Goal: Information Seeking & Learning: Learn about a topic

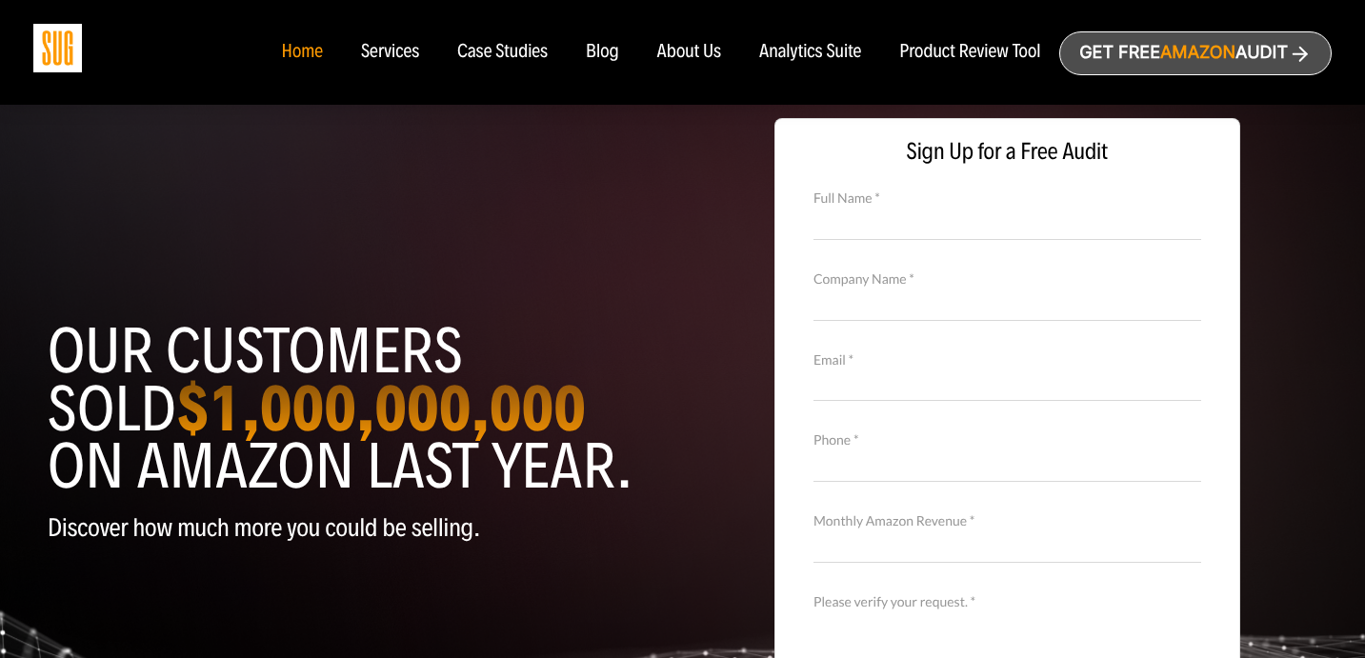
click at [680, 62] on div "About Us" at bounding box center [689, 52] width 65 height 21
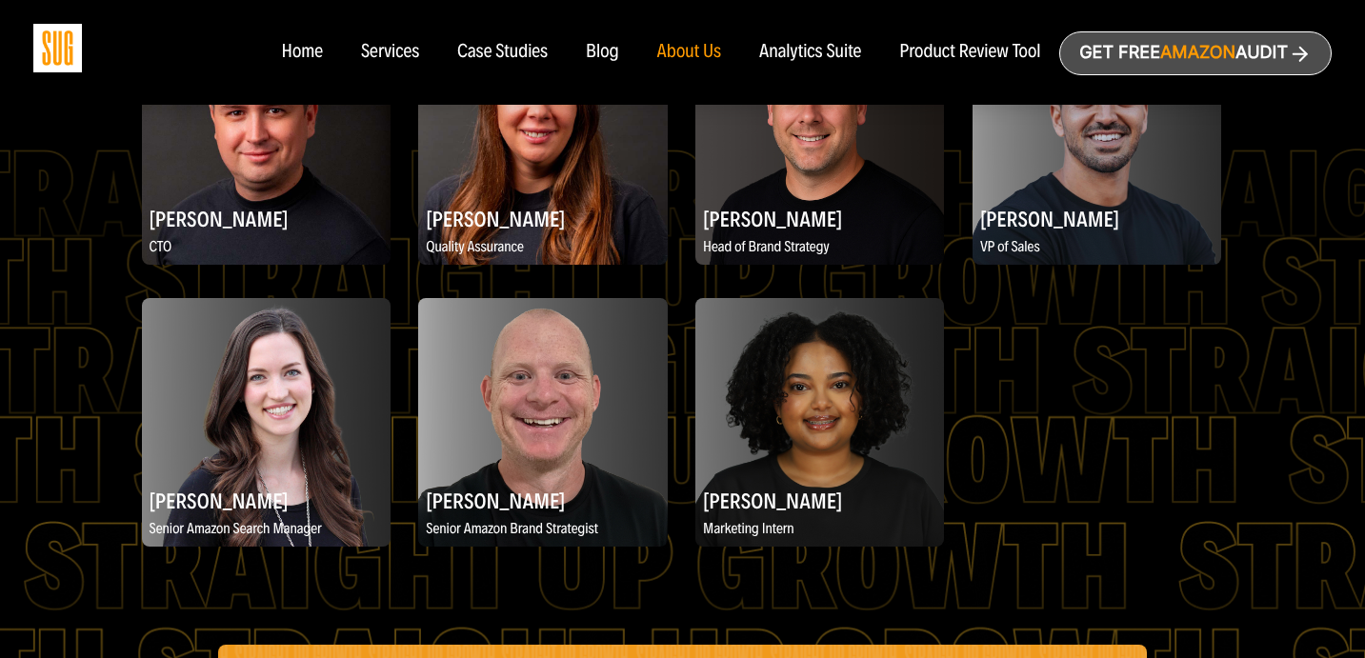
scroll to position [2663, 0]
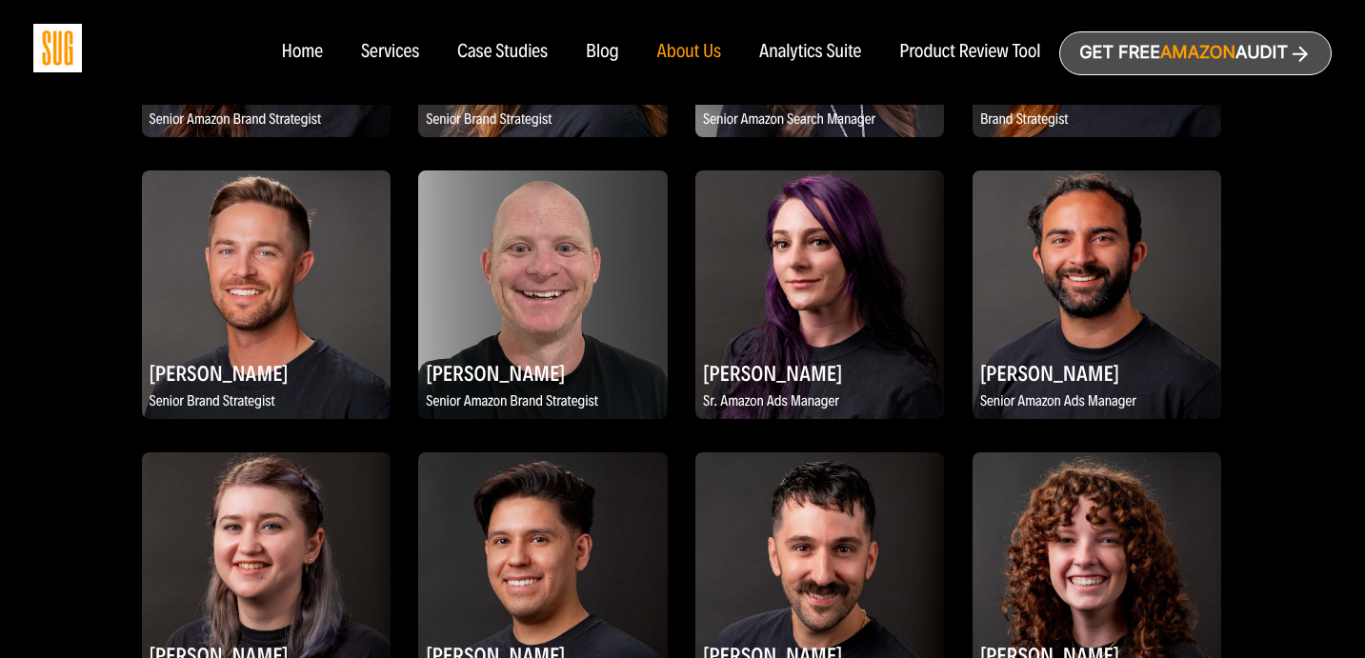
scroll to position [1512, 0]
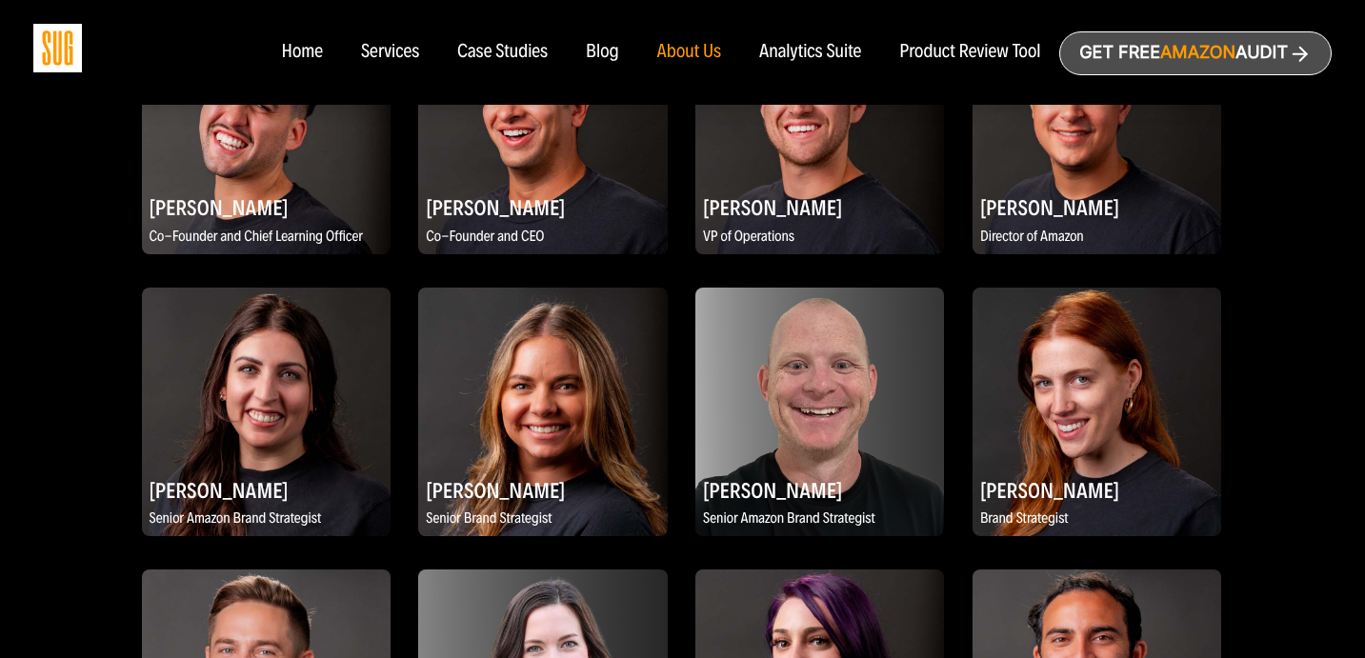
scroll to position [796, 0]
